Goal: Transaction & Acquisition: Purchase product/service

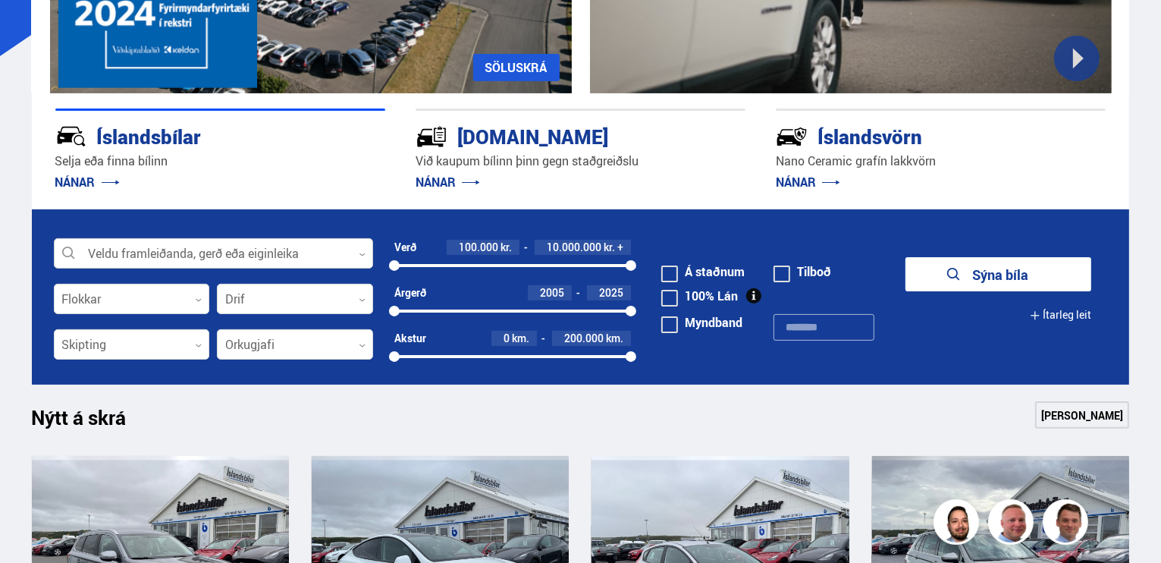
click at [222, 259] on div at bounding box center [213, 254] width 319 height 30
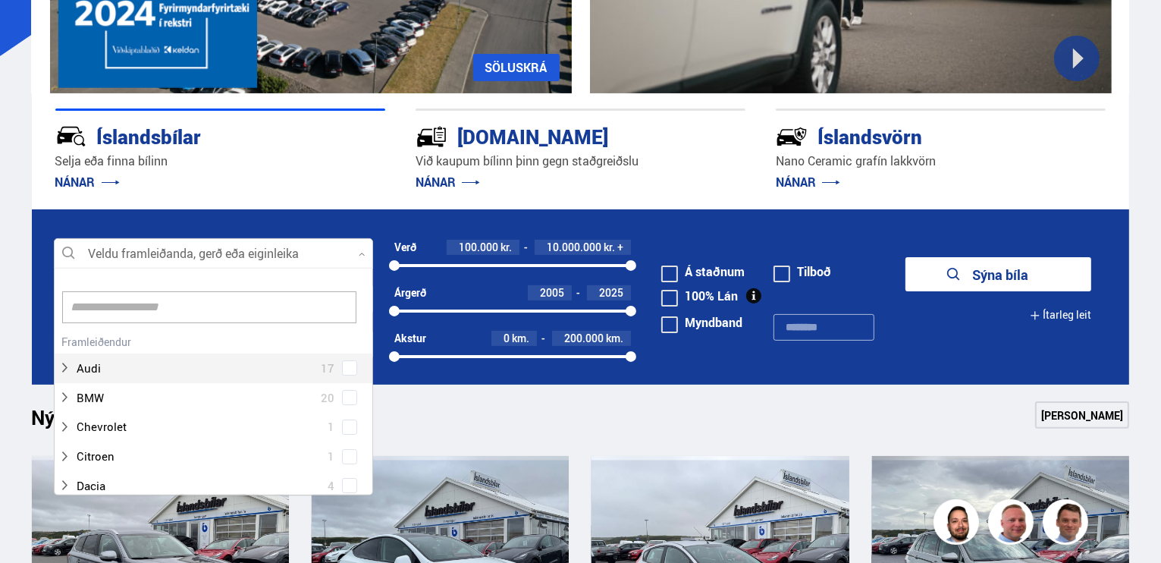
scroll to position [226, 314]
click at [95, 309] on input "*" at bounding box center [209, 307] width 294 height 32
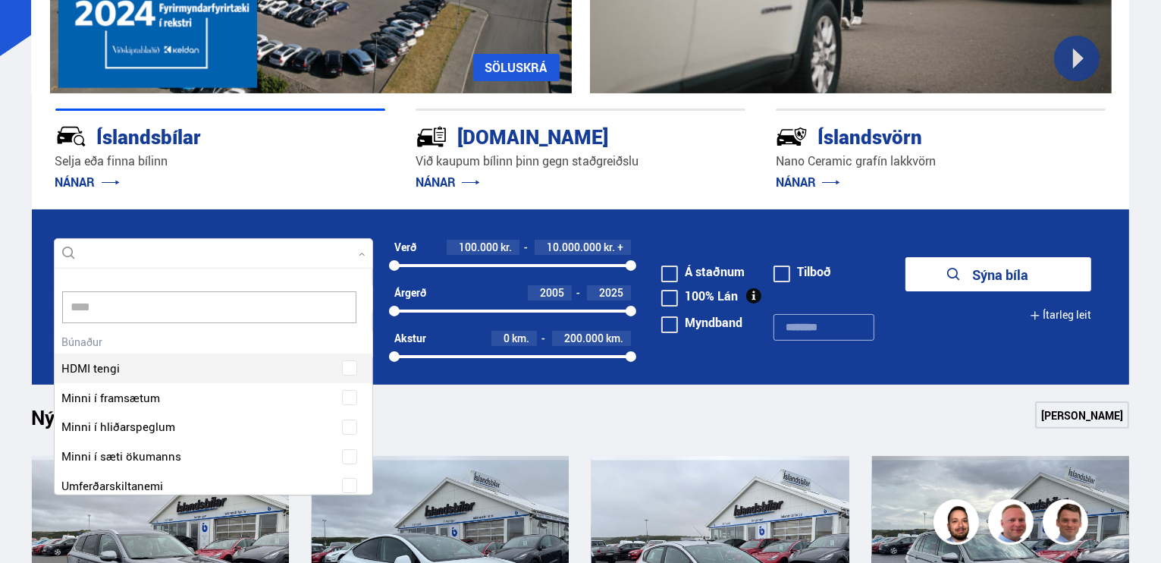
scroll to position [0, 0]
type input "*"
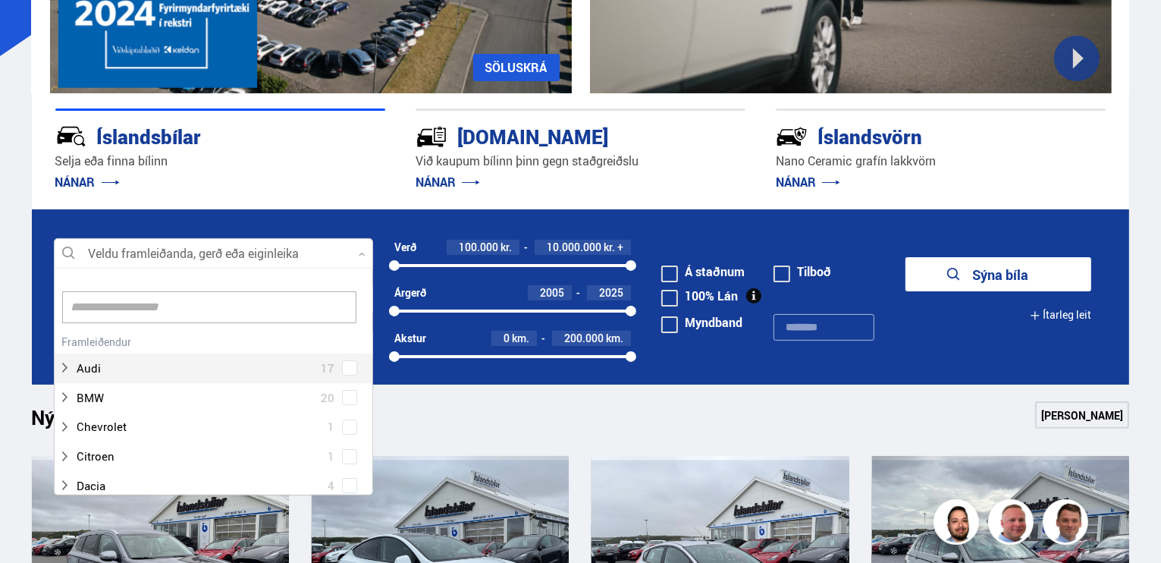
click at [695, 267] on label "Á staðnum" at bounding box center [702, 271] width 83 height 12
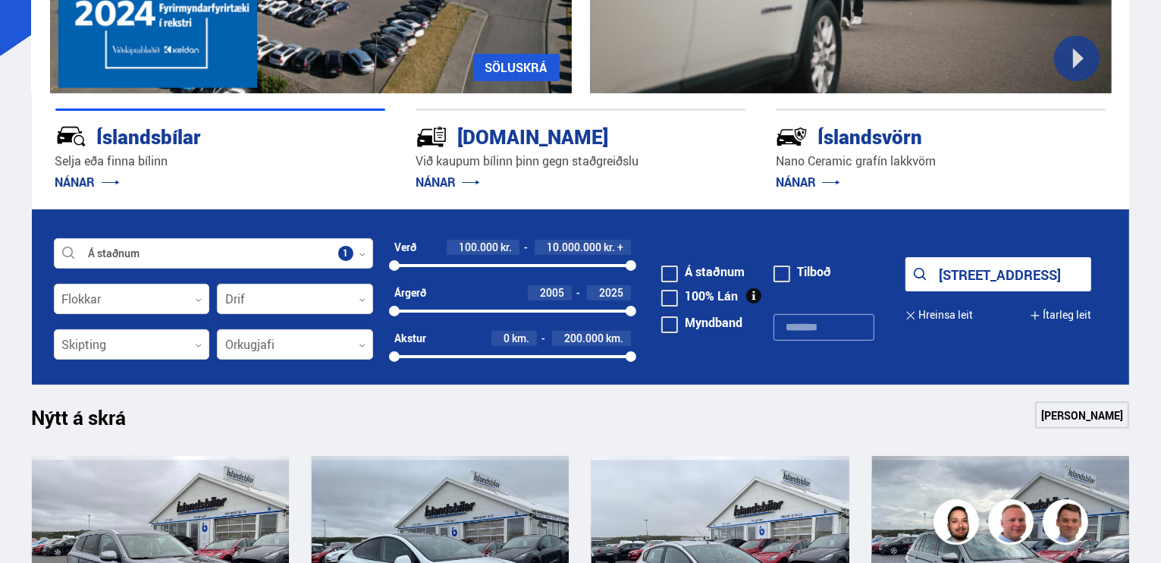
click at [965, 277] on button "[STREET_ADDRESS]" at bounding box center [998, 274] width 186 height 34
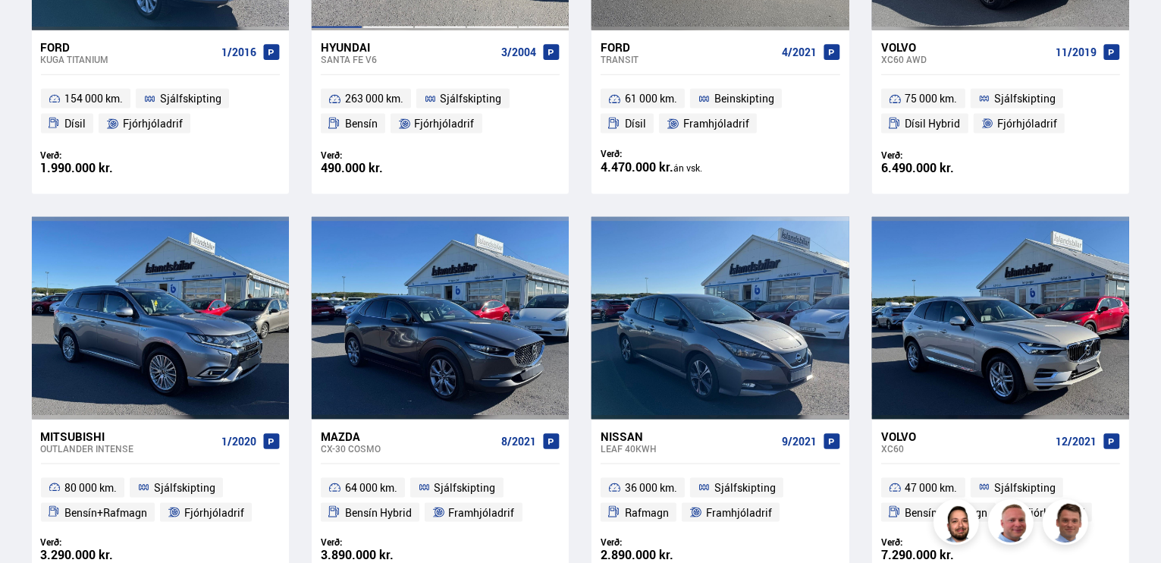
scroll to position [2232, 0]
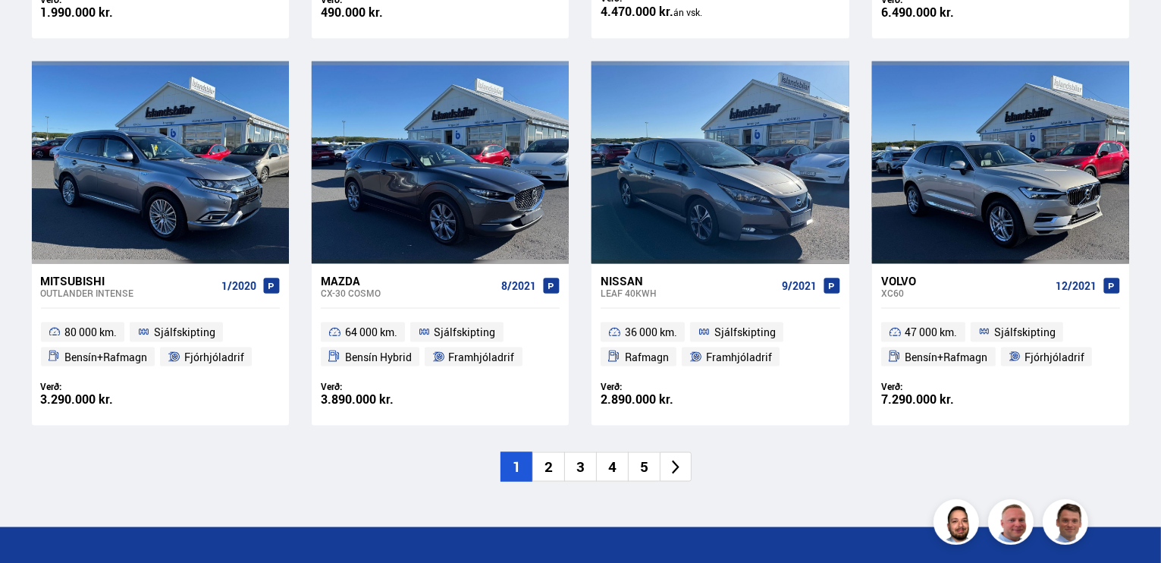
click at [553, 469] on li "2" at bounding box center [548, 467] width 32 height 30
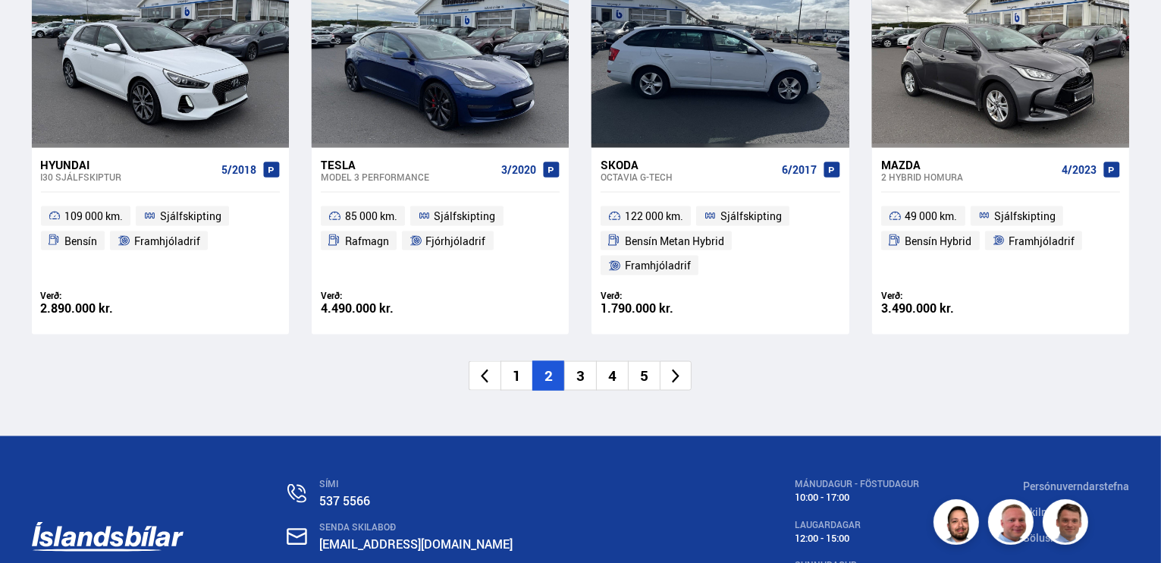
scroll to position [2351, 0]
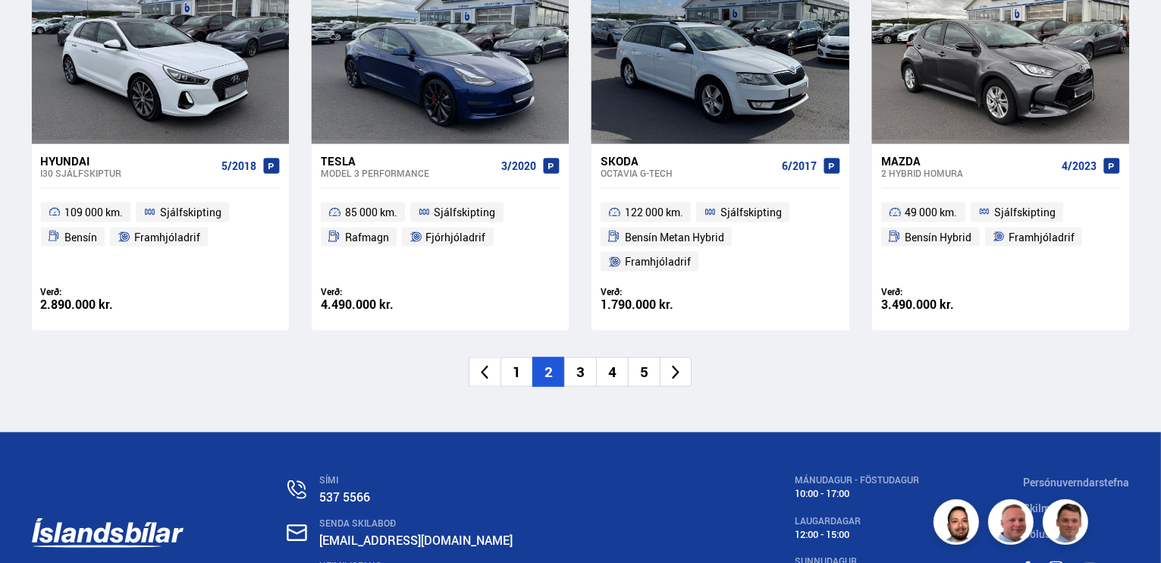
click at [584, 357] on li "3" at bounding box center [580, 372] width 32 height 30
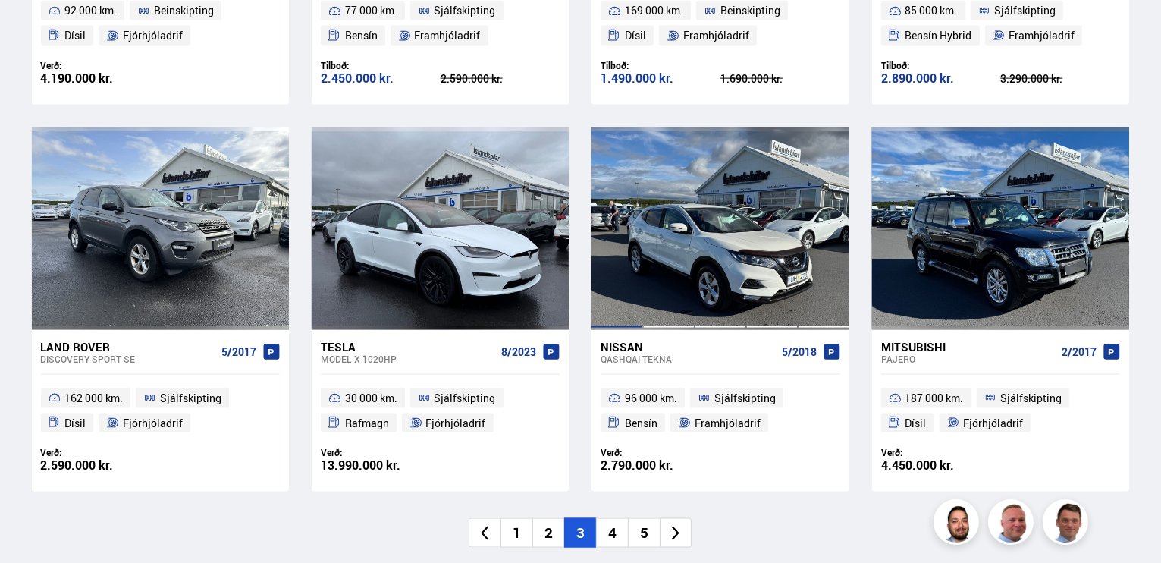
scroll to position [2275, 0]
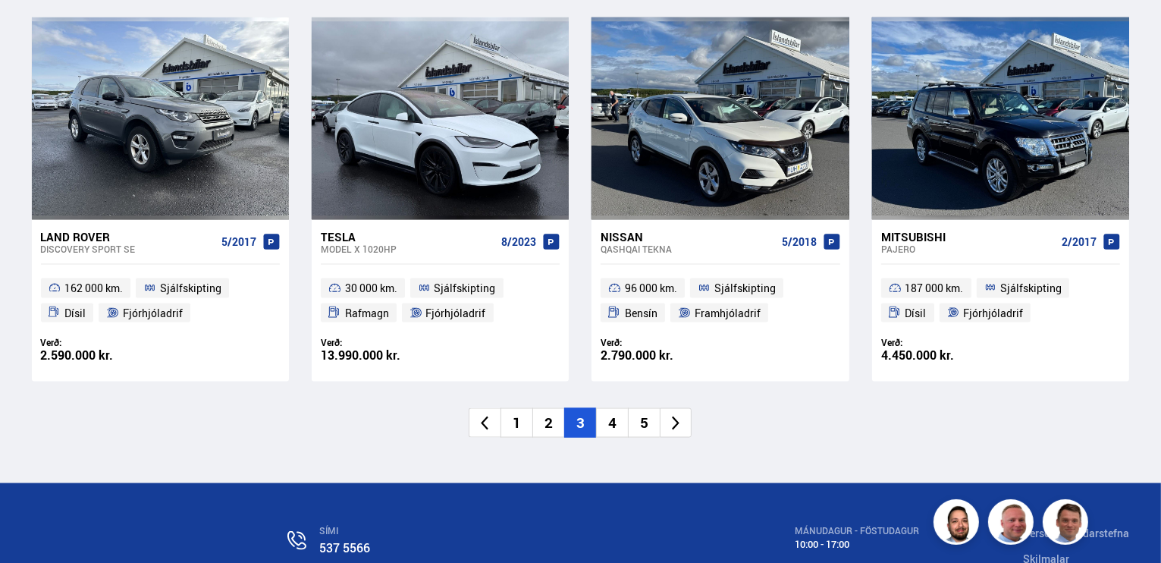
click at [609, 423] on li "4" at bounding box center [612, 423] width 32 height 30
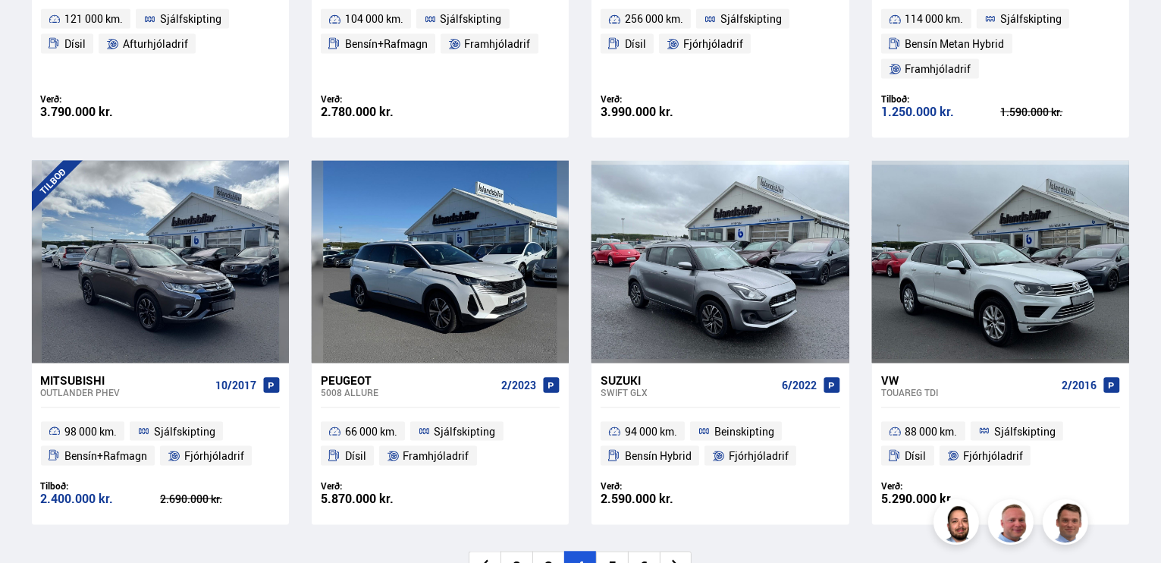
scroll to position [2199, 0]
